Goal: Transaction & Acquisition: Obtain resource

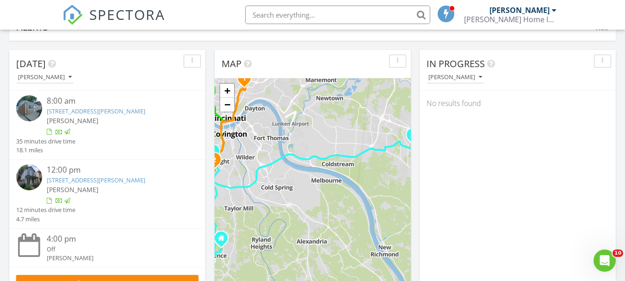
scroll to position [96, 0]
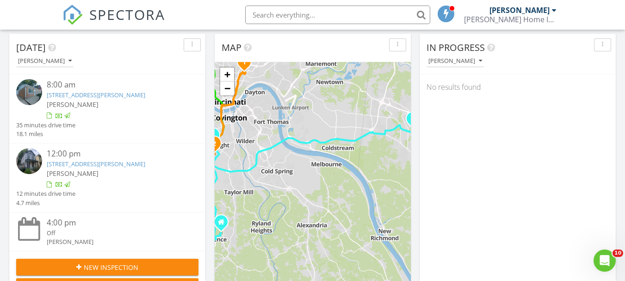
click at [121, 94] on link "[STREET_ADDRESS][PERSON_NAME]" at bounding box center [96, 95] width 99 height 8
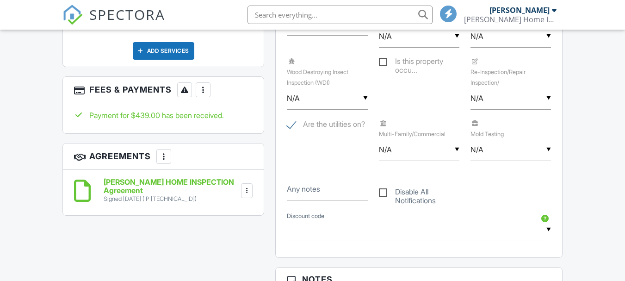
click at [206, 85] on div at bounding box center [202, 89] width 9 height 9
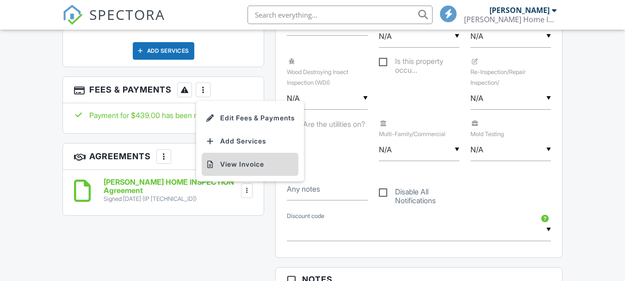
click at [235, 155] on li "View Invoice" at bounding box center [250, 164] width 97 height 23
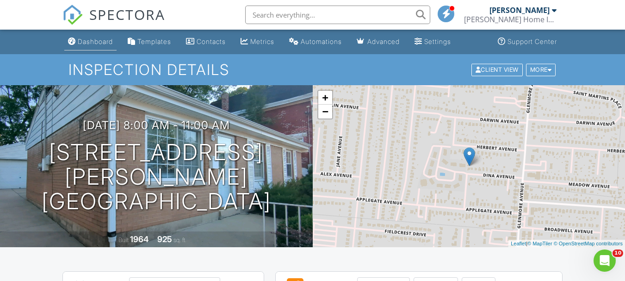
click at [97, 46] on link "Dashboard" at bounding box center [90, 41] width 52 height 17
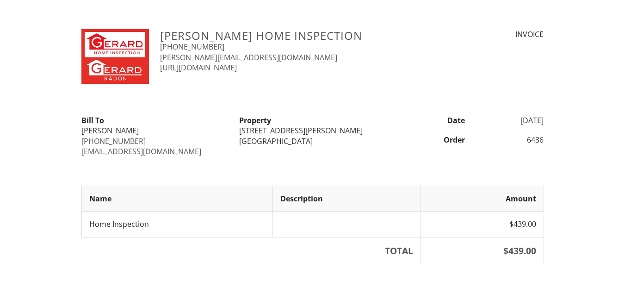
scroll to position [137, 0]
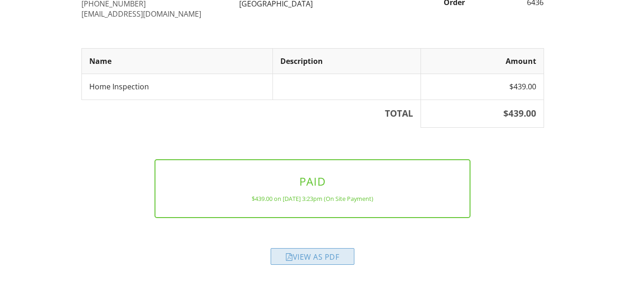
click at [340, 254] on div "View as PDF" at bounding box center [313, 256] width 84 height 17
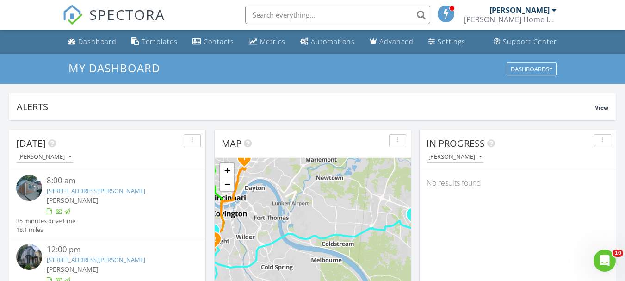
click at [142, 260] on link "1569 Pullan Ave, Cincinnati, OH 45223" at bounding box center [96, 259] width 99 height 8
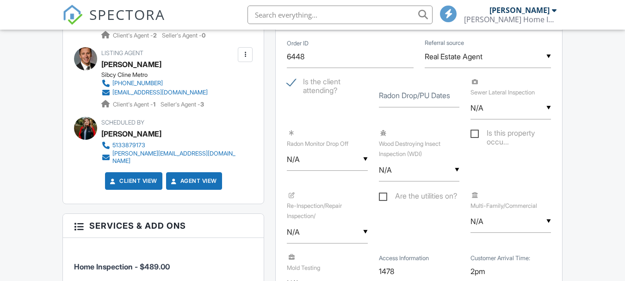
scroll to position [581, 0]
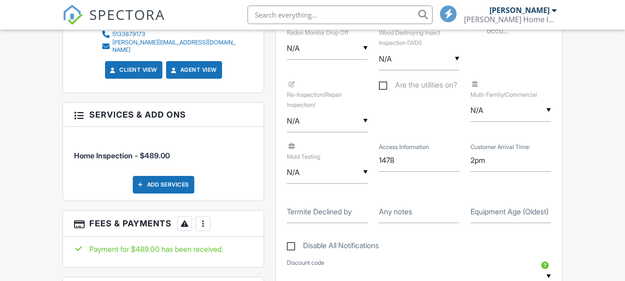
click at [500, 216] on label "Equipment Age (Oldest)" at bounding box center [510, 211] width 78 height 10
click at [500, 216] on input "Equipment Age (Oldest)" at bounding box center [511, 211] width 81 height 23
type input "2016"
click at [201, 219] on div at bounding box center [202, 223] width 9 height 9
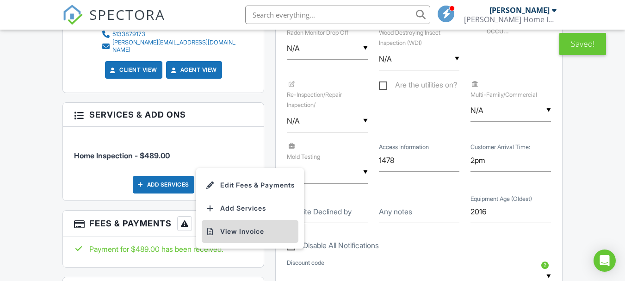
click at [234, 220] on li "View Invoice" at bounding box center [250, 231] width 97 height 23
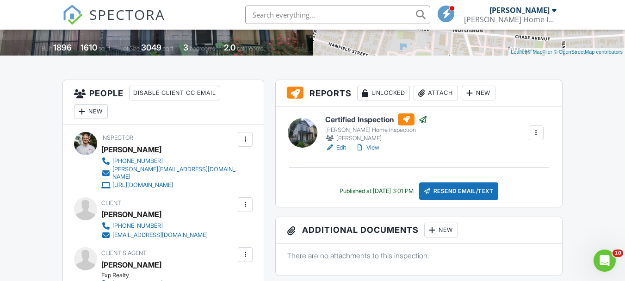
scroll to position [189, 0]
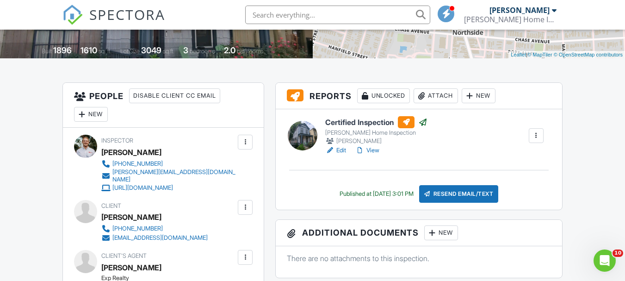
click at [377, 152] on link "View" at bounding box center [367, 150] width 24 height 9
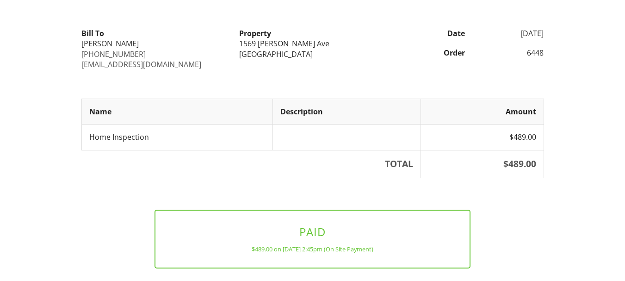
click at [624, 151] on html "[PERSON_NAME] Home Inspection [PHONE_NUMBER] [PERSON_NAME][EMAIL_ADDRESS][DOMAI…" at bounding box center [312, 122] width 625 height 418
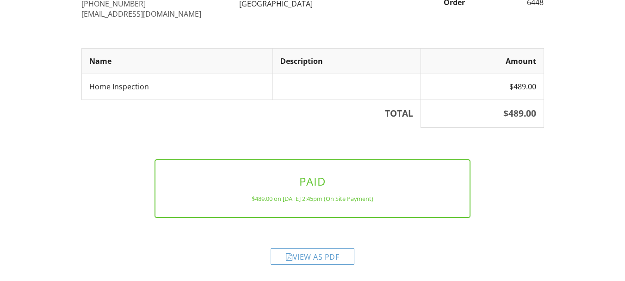
click at [326, 250] on div "View as PDF" at bounding box center [313, 256] width 84 height 17
